Goal: Transaction & Acquisition: Purchase product/service

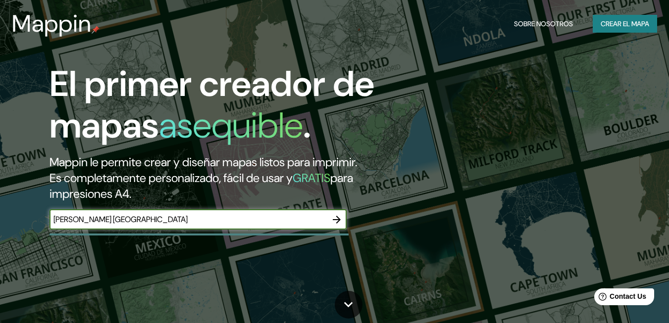
type input "[PERSON_NAME] [GEOGRAPHIC_DATA]"
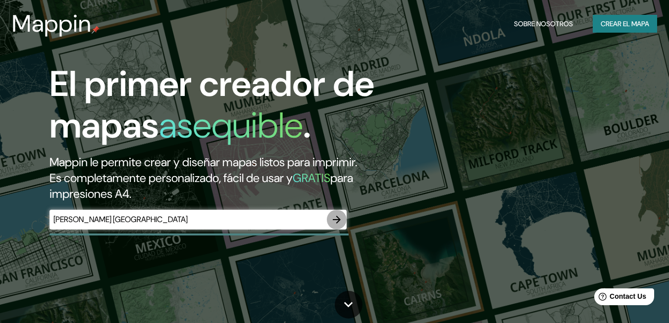
click at [332, 217] on icon "button" at bounding box center [337, 220] width 12 height 12
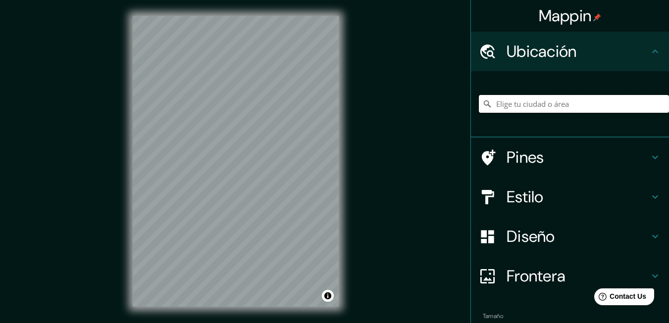
click at [510, 109] on input "Elige tu ciudad o área" at bounding box center [574, 104] width 190 height 18
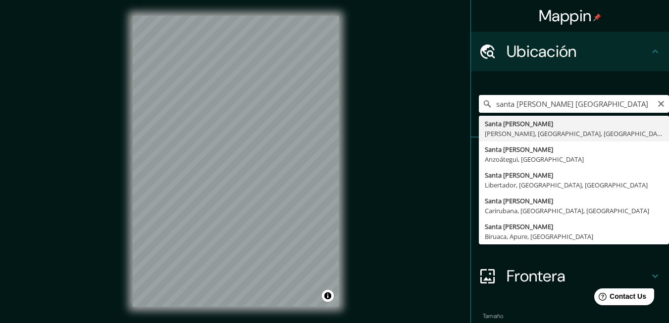
type input "Santa [PERSON_NAME], [PERSON_NAME], [GEOGRAPHIC_DATA], [GEOGRAPHIC_DATA]"
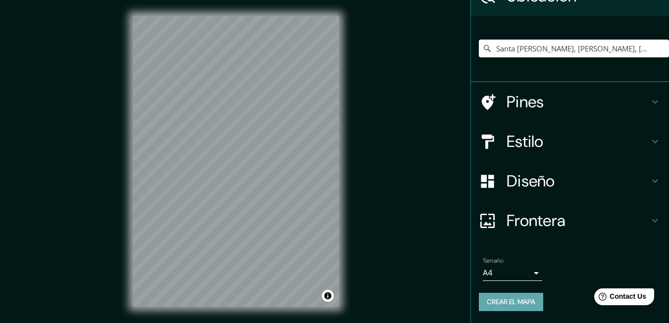
click at [496, 305] on font "Crear el mapa" at bounding box center [511, 302] width 49 height 12
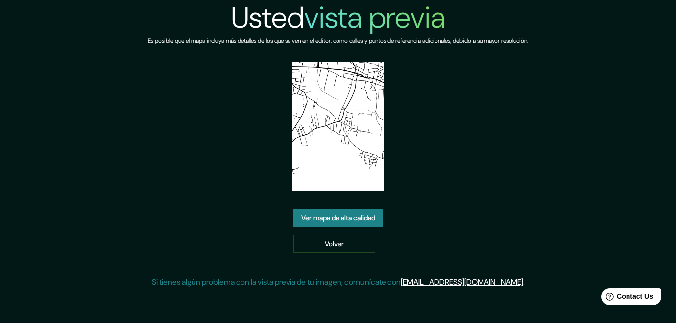
click at [370, 218] on link "Ver mapa de alta calidad" at bounding box center [339, 218] width 90 height 18
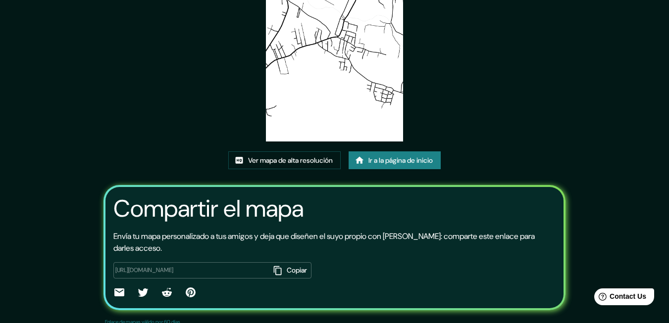
scroll to position [118, 0]
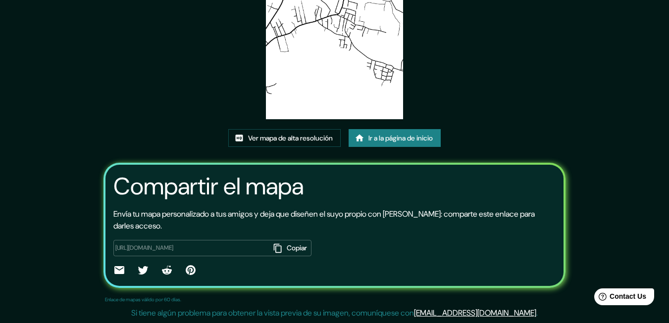
click at [275, 247] on icon "button" at bounding box center [278, 248] width 8 height 9
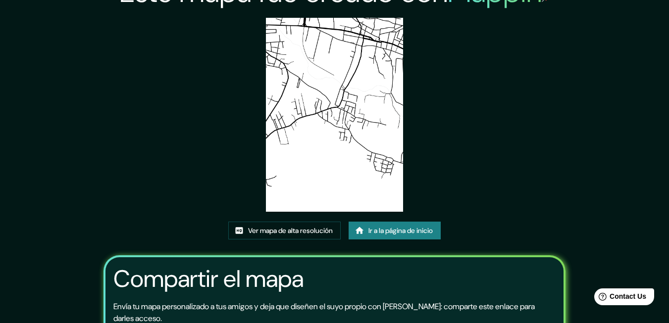
scroll to position [0, 0]
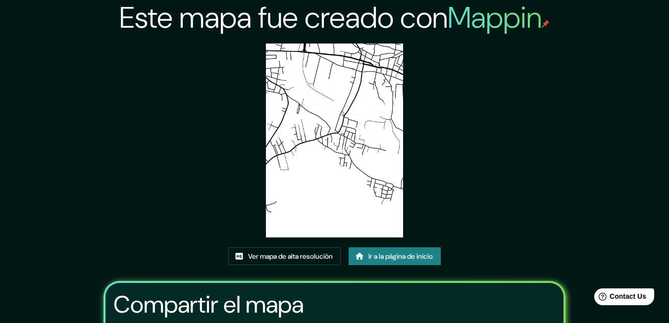
click at [259, 188] on div "Este mapa fue creado con Mappin Ver mapa de alta resolución Ir a la página de i…" at bounding box center [334, 221] width 491 height 442
click at [404, 251] on font "Ir a la página de inicio" at bounding box center [400, 257] width 64 height 12
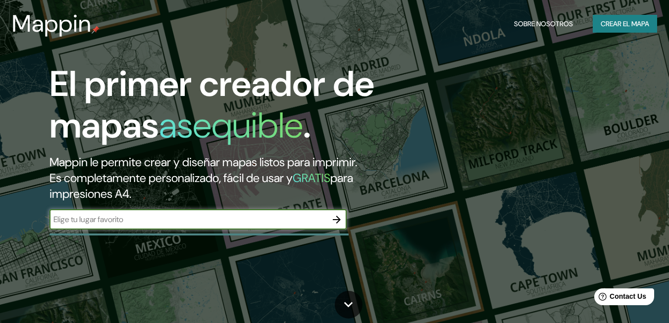
click at [271, 215] on input "text" at bounding box center [188, 219] width 277 height 11
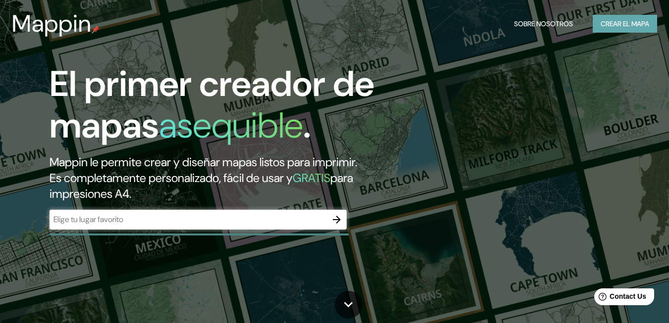
click at [607, 29] on font "Crear el mapa" at bounding box center [625, 24] width 49 height 12
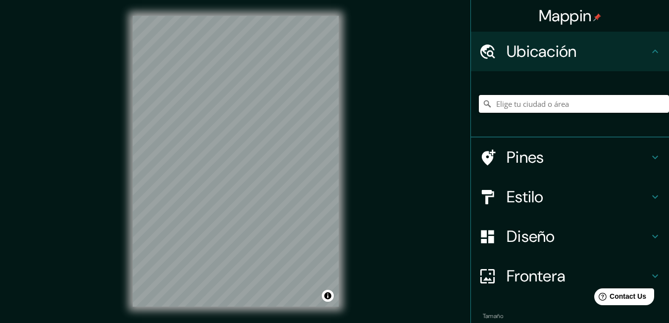
click at [540, 97] on input "Elige tu ciudad o área" at bounding box center [574, 104] width 190 height 18
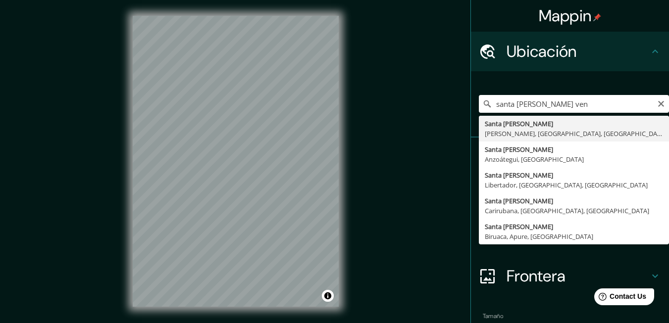
type input "Santa [PERSON_NAME], [PERSON_NAME], [GEOGRAPHIC_DATA], [GEOGRAPHIC_DATA]"
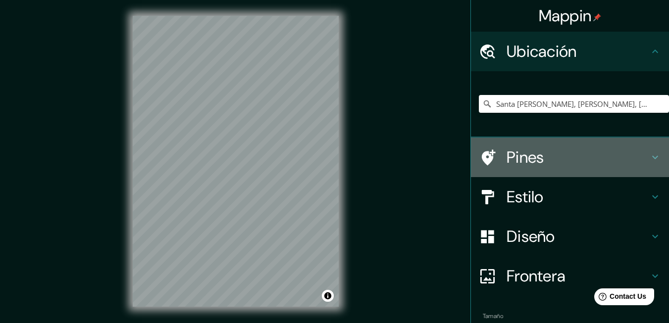
click at [649, 155] on icon at bounding box center [655, 158] width 12 height 12
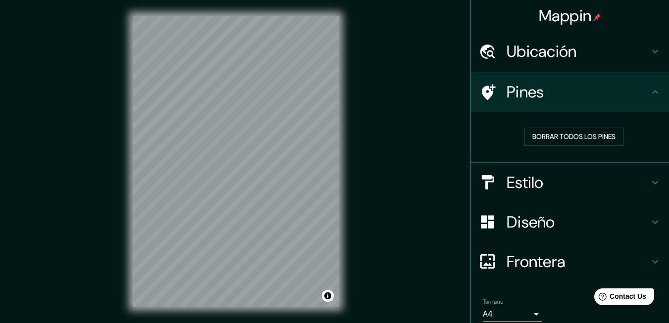
click at [649, 177] on icon at bounding box center [655, 183] width 12 height 12
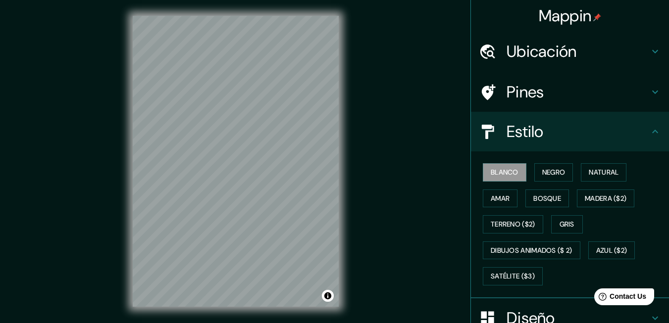
click at [644, 141] on div "Estilo" at bounding box center [570, 132] width 198 height 40
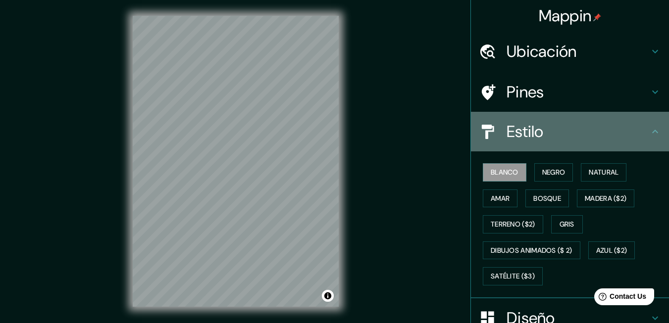
click at [652, 133] on icon at bounding box center [655, 132] width 12 height 12
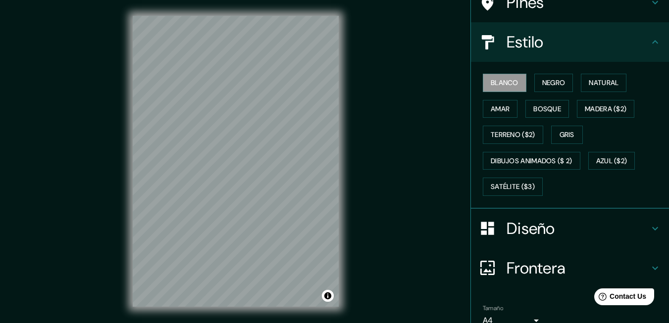
scroll to position [121, 0]
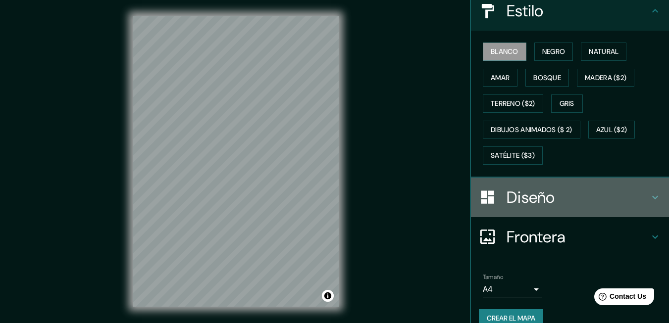
click at [641, 198] on h4 "Diseño" at bounding box center [578, 198] width 143 height 20
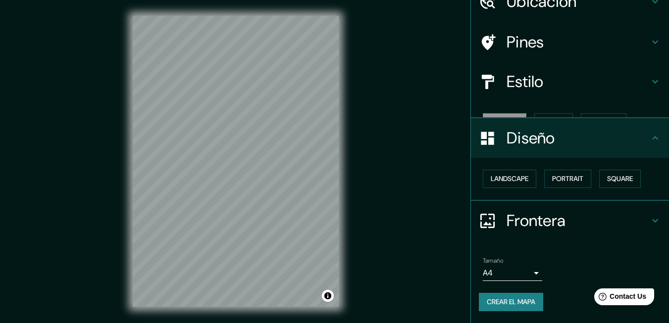
scroll to position [33, 0]
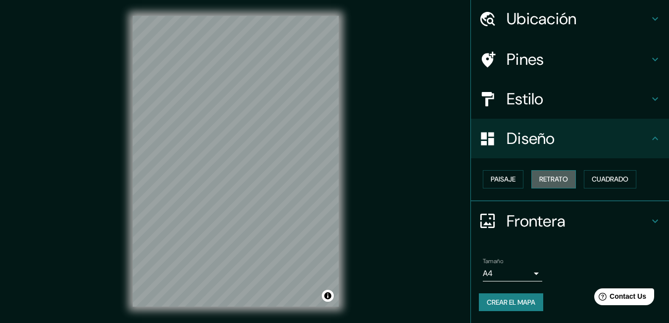
click at [557, 176] on font "Retrato" at bounding box center [553, 179] width 29 height 12
click at [500, 175] on font "Paisaje" at bounding box center [503, 179] width 25 height 12
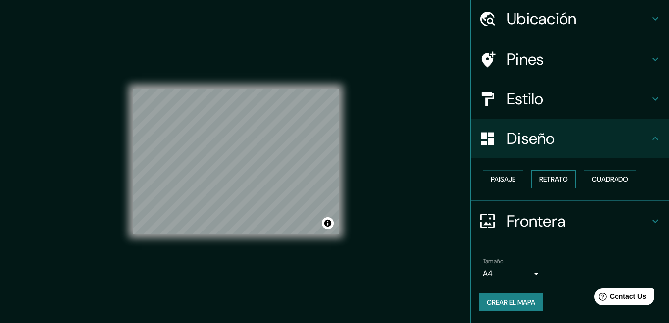
click at [531, 176] on button "Retrato" at bounding box center [553, 179] width 45 height 18
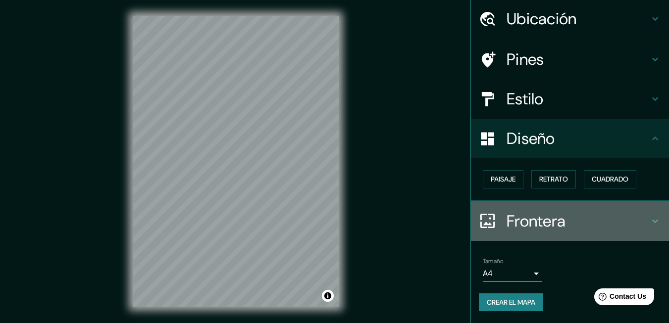
click at [652, 223] on icon at bounding box center [655, 220] width 6 height 3
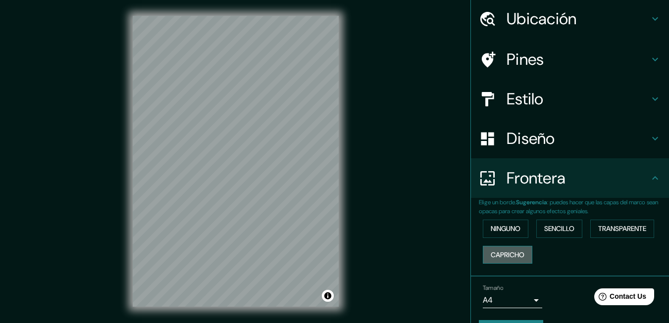
click at [511, 253] on font "Capricho" at bounding box center [508, 255] width 34 height 12
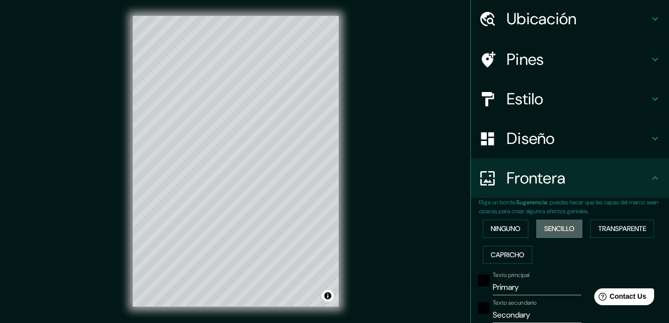
click at [561, 228] on font "Sencillo" at bounding box center [559, 229] width 30 height 12
click at [611, 221] on button "Transparente" at bounding box center [622, 229] width 64 height 18
click at [507, 229] on font "Ninguno" at bounding box center [506, 229] width 30 height 12
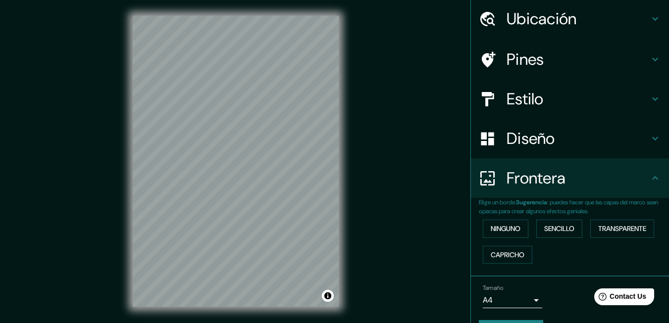
scroll to position [60, 0]
